Goal: Transaction & Acquisition: Purchase product/service

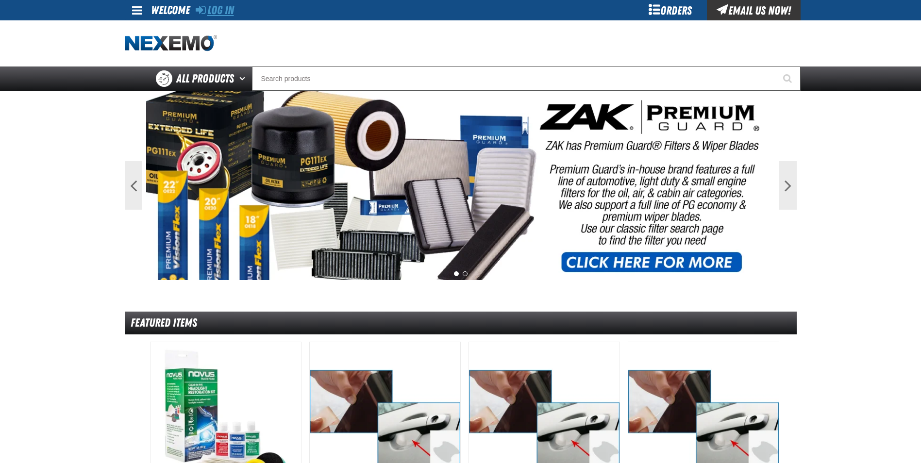
click at [218, 5] on link "Log In" at bounding box center [215, 10] width 38 height 14
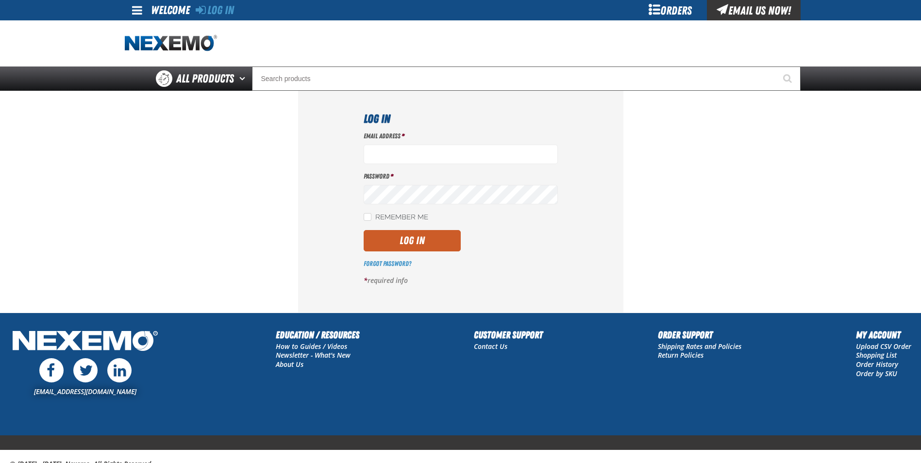
type input "jrocha@capitolchevy.com"
click at [430, 253] on div "Email Address * jrocha@capitolchevy.com Password * Remember Me Log In *" at bounding box center [461, 212] width 194 height 161
click at [430, 247] on button "Log In" at bounding box center [412, 240] width 97 height 21
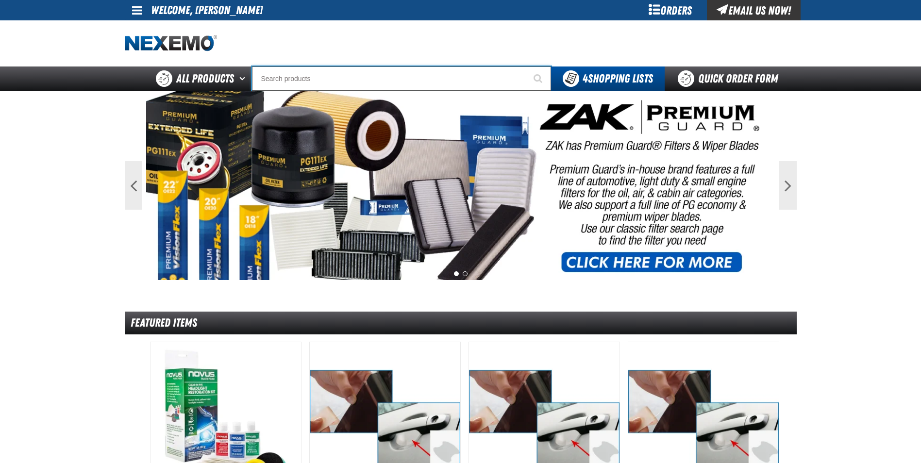
click at [405, 79] on input "Search" at bounding box center [401, 79] width 299 height 24
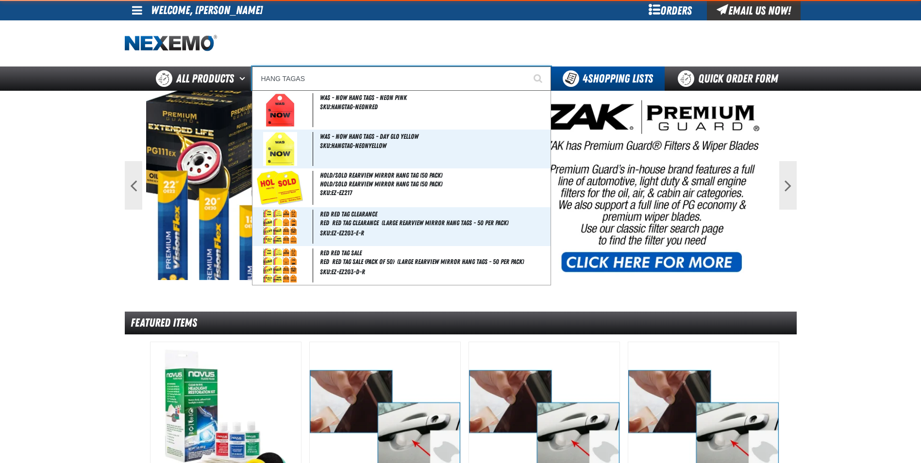
type input "HANG TAGAS"
click at [527, 67] on button "Start Searching" at bounding box center [539, 79] width 24 height 24
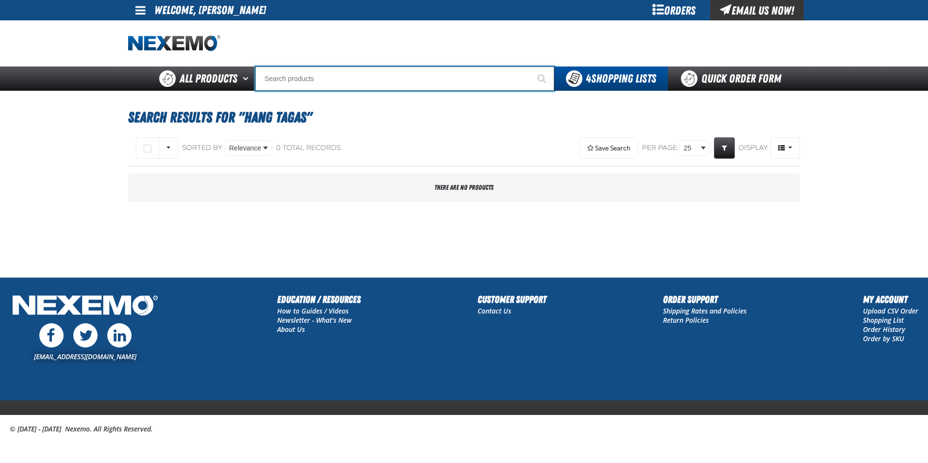
click at [330, 80] on input "Search" at bounding box center [404, 79] width 299 height 24
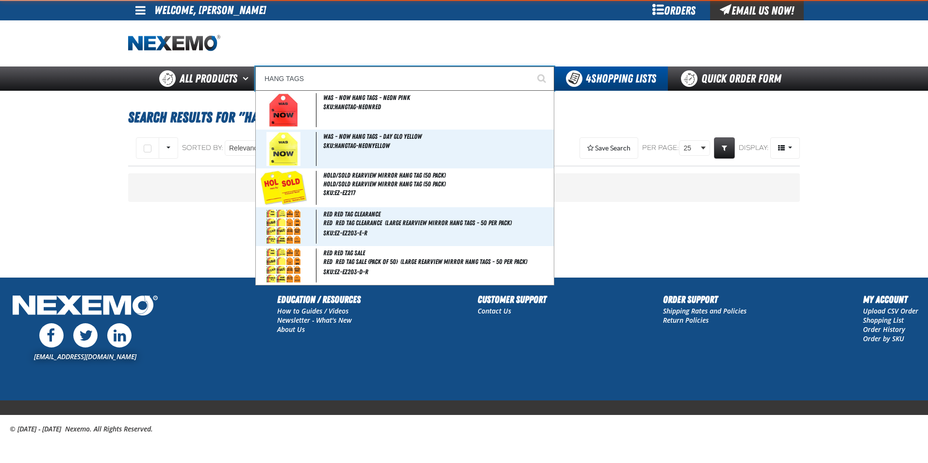
type input "HANG TAGS"
click at [530, 67] on button "Start Searching" at bounding box center [542, 79] width 24 height 24
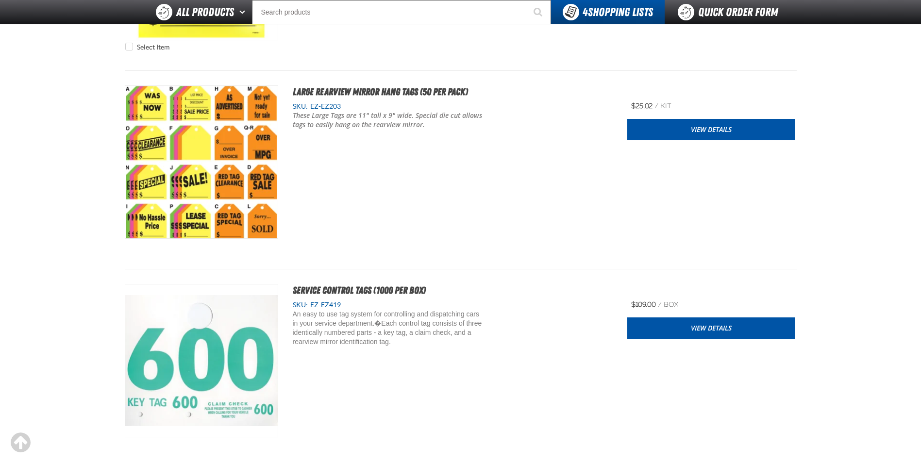
scroll to position [534, 0]
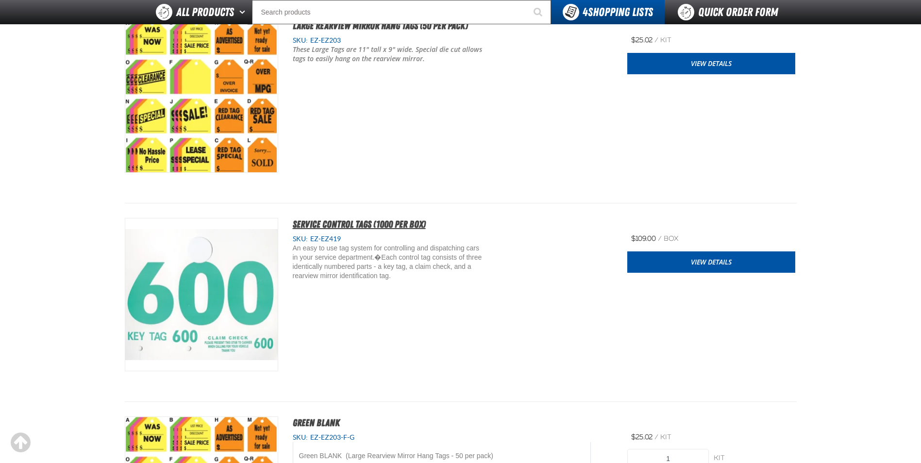
click at [318, 226] on span "Service Control Tags (1000 per box)" at bounding box center [359, 224] width 133 height 12
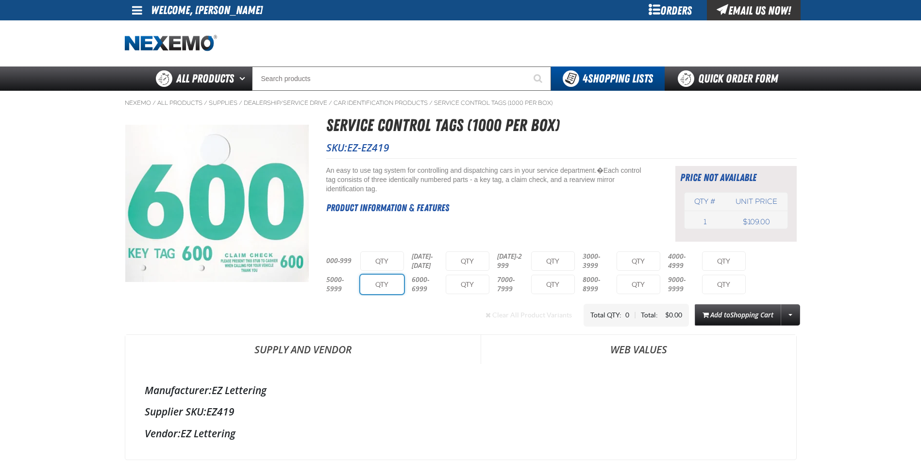
click at [401, 290] on input "text" at bounding box center [382, 284] width 44 height 19
type input "1"
click at [720, 310] on span "Add to Shopping Cart" at bounding box center [741, 314] width 63 height 9
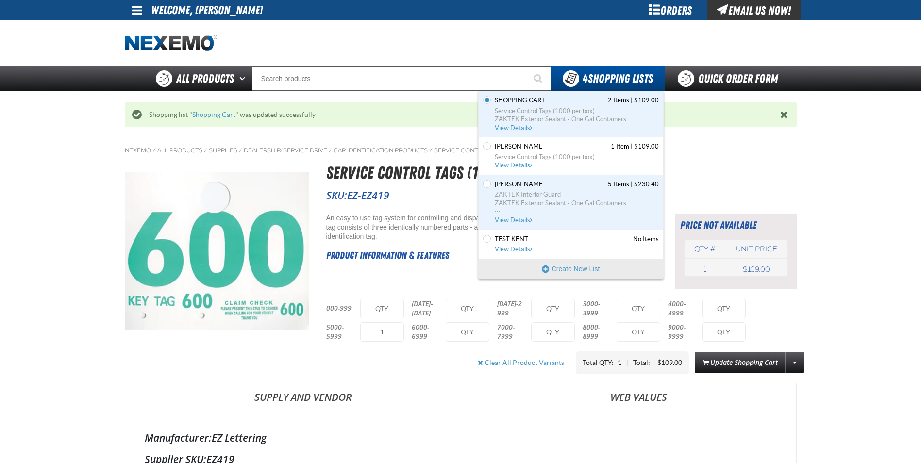
click at [532, 101] on span "Shopping Cart" at bounding box center [520, 100] width 50 height 9
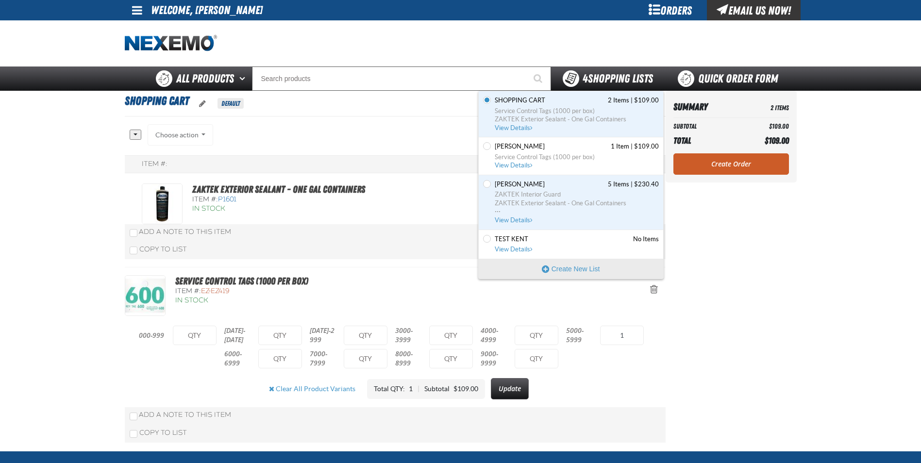
click at [612, 77] on span "4 Shopping Lists" at bounding box center [618, 79] width 70 height 14
click at [513, 146] on span "[PERSON_NAME]" at bounding box center [520, 146] width 50 height 9
click at [522, 165] on span "View Details" at bounding box center [514, 165] width 39 height 7
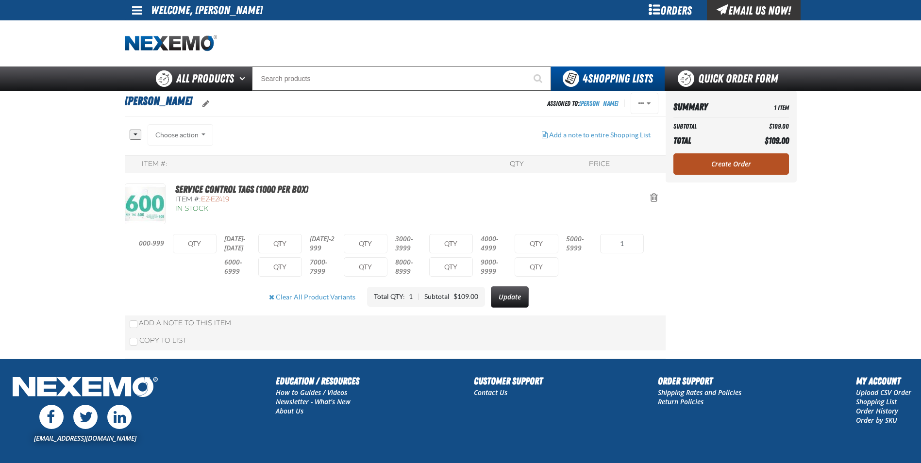
click at [676, 163] on div "Summary 1 Item Subtotal $109.00 Total $109.00 Loading... Create Order" at bounding box center [731, 137] width 131 height 92
click at [686, 163] on link "Create Order" at bounding box center [731, 163] width 116 height 21
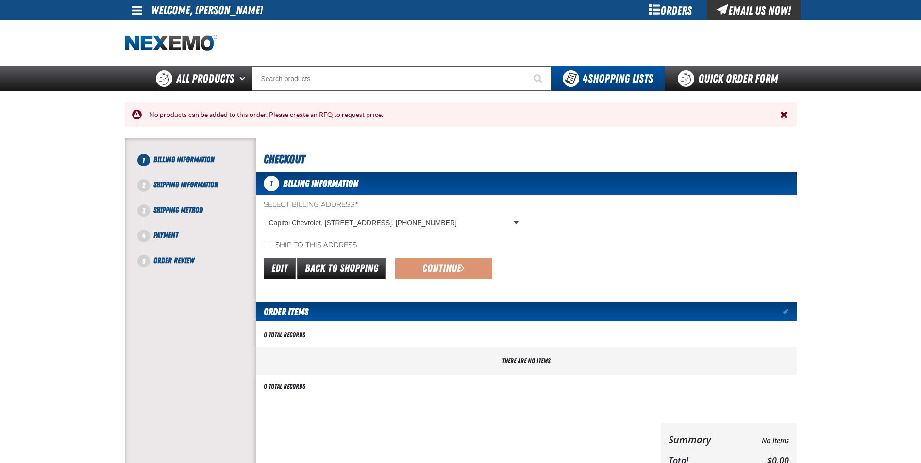
click at [773, 8] on div "Email Us Now!" at bounding box center [754, 10] width 94 height 20
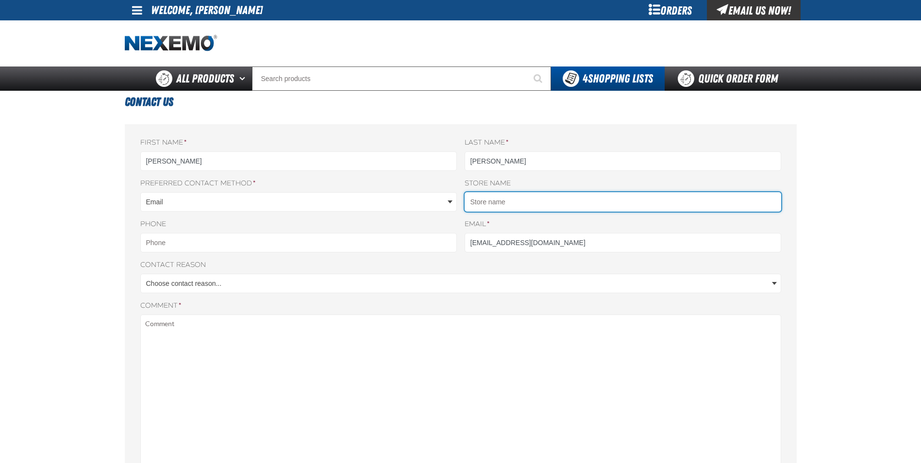
click at [490, 203] on input "Store name" at bounding box center [623, 201] width 317 height 19
type input "Capitol Chevrolet"
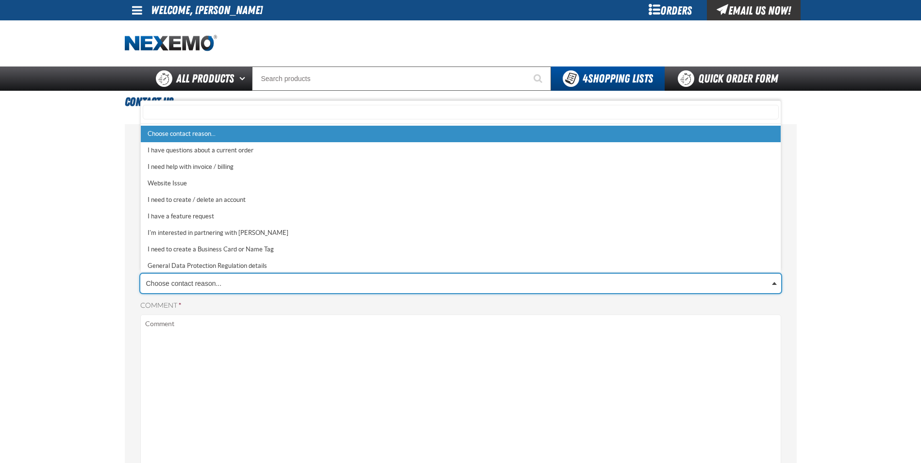
click at [253, 282] on body "Skip to Main Content Staging Site 5.1 Upgrade Site My Account My Account Suppor…" at bounding box center [460, 410] width 921 height 820
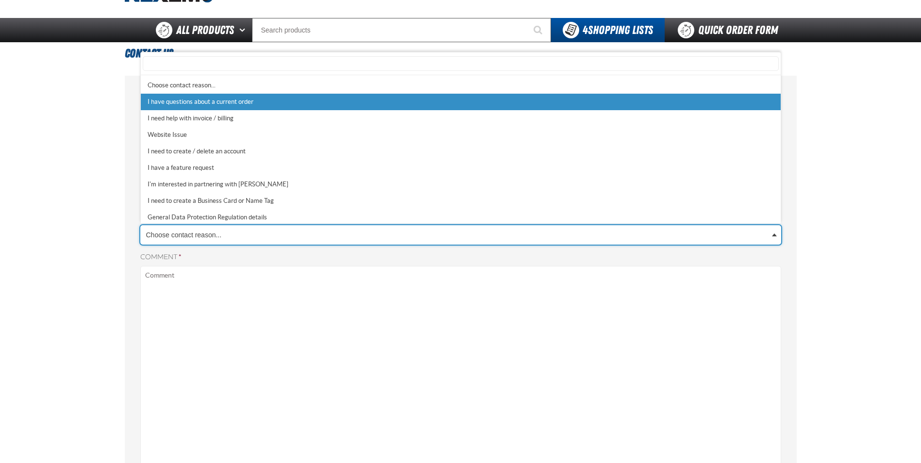
select select "1"
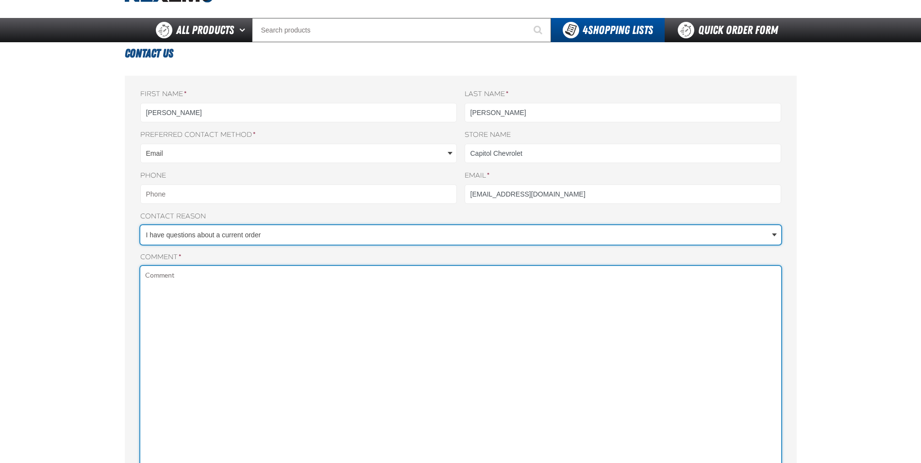
click at [188, 301] on textarea "Comment *" at bounding box center [460, 398] width 641 height 264
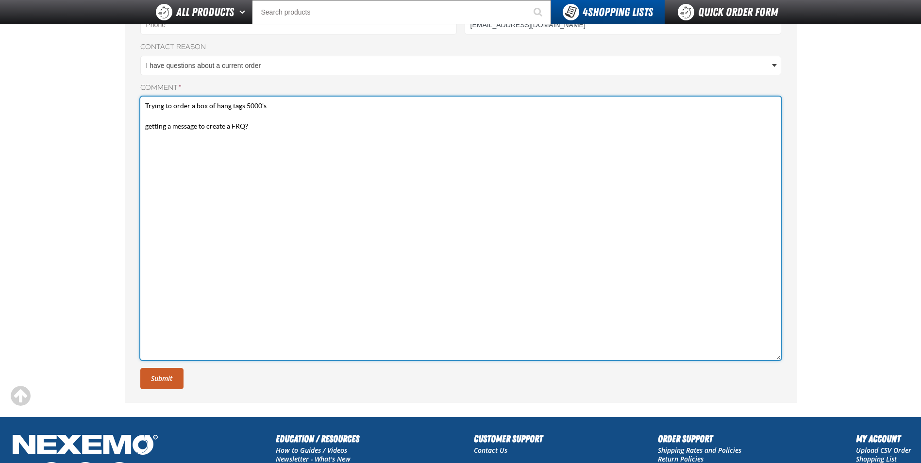
scroll to position [194, 0]
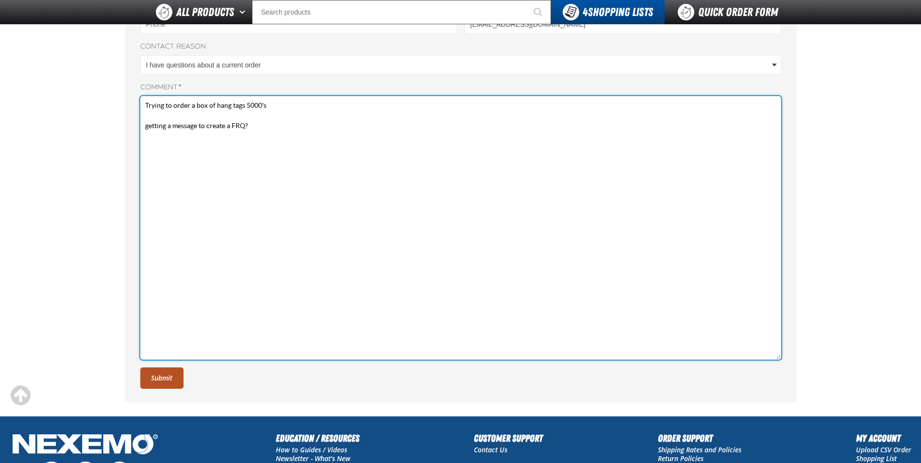
type textarea "Trying to order a box of hang tags 5000's getting a message to create a FRQ?"
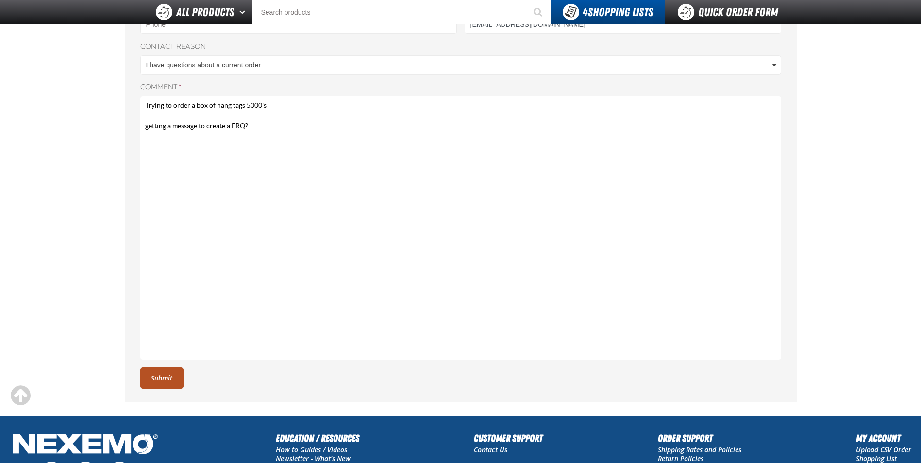
click at [167, 386] on button "Submit" at bounding box center [161, 378] width 43 height 21
